Goal: Check status

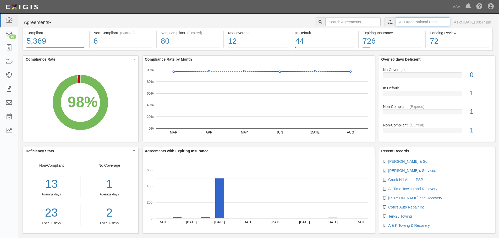
click at [396, 22] on input "text" at bounding box center [423, 22] width 54 height 9
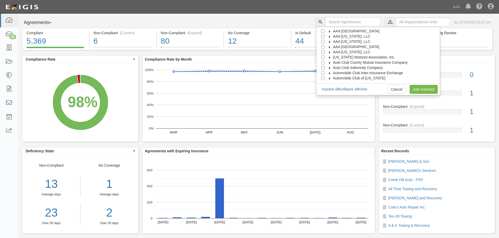
click at [364, 46] on span "AAA [GEOGRAPHIC_DATA]" at bounding box center [356, 47] width 46 height 4
click at [360, 52] on span "Automotive Services" at bounding box center [354, 52] width 34 height 4
click at [334, 63] on input "Emergency Roadside Service (ERS)" at bounding box center [331, 62] width 3 height 3
checkbox input "true"
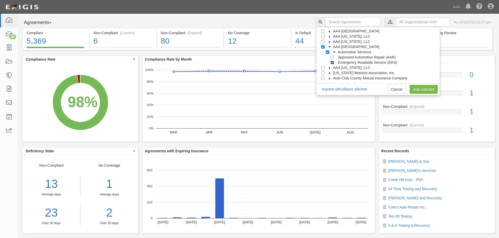
checkbox input "true"
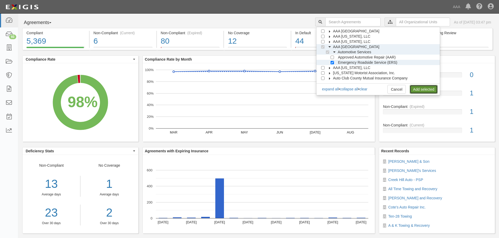
click at [420, 93] on link "Add selected" at bounding box center [423, 89] width 28 height 9
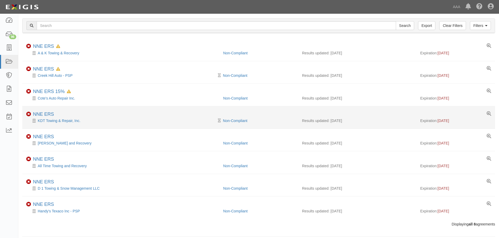
scroll to position [19, 0]
